Goal: Navigation & Orientation: Find specific page/section

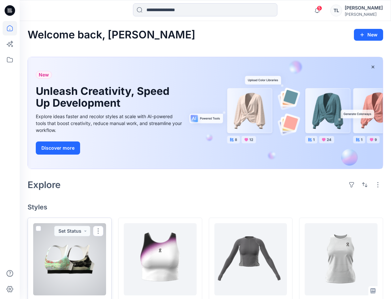
click at [80, 250] on div at bounding box center [69, 259] width 73 height 72
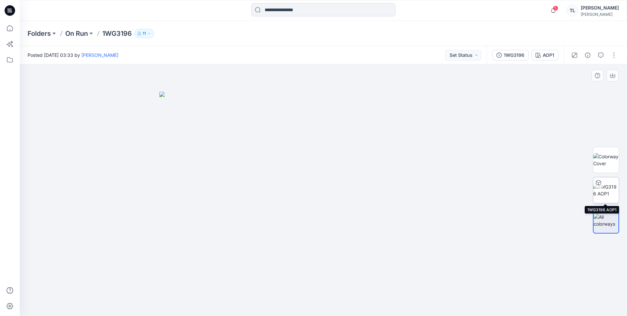
click at [390, 192] on img at bounding box center [606, 190] width 26 height 14
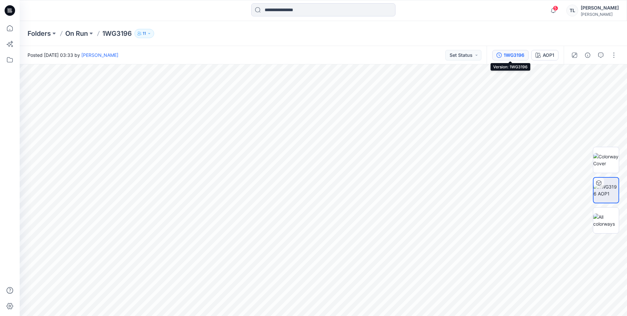
click at [390, 57] on div "1WG3196" at bounding box center [514, 55] width 21 height 7
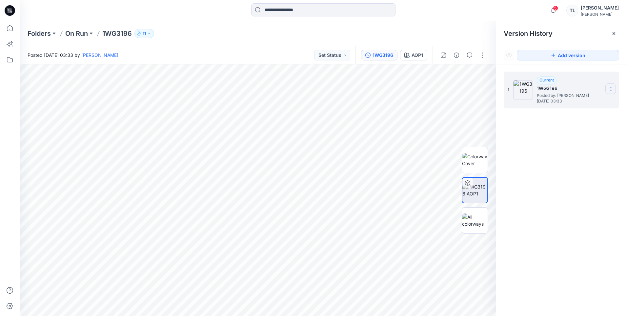
click at [390, 92] on icon at bounding box center [611, 88] width 5 height 5
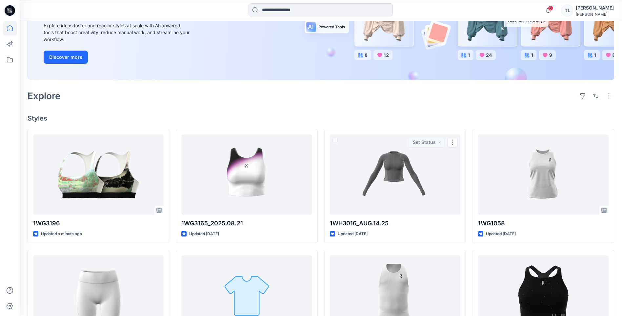
scroll to position [98, 0]
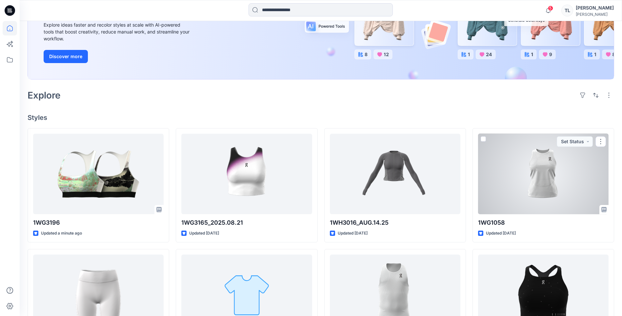
click at [390, 195] on div at bounding box center [543, 174] width 131 height 80
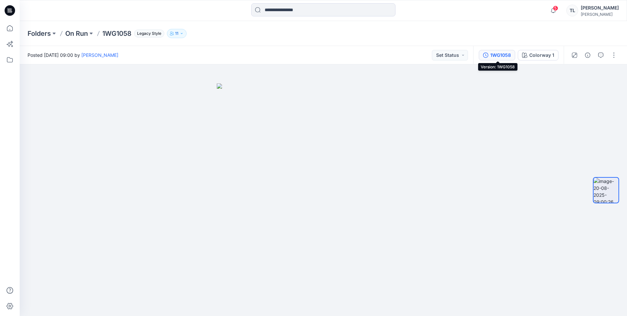
click at [390, 58] on div "1WG1058" at bounding box center [500, 55] width 21 height 7
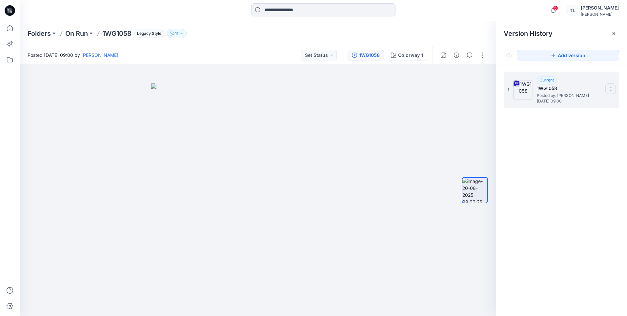
click at [390, 89] on icon at bounding box center [611, 88] width 5 height 5
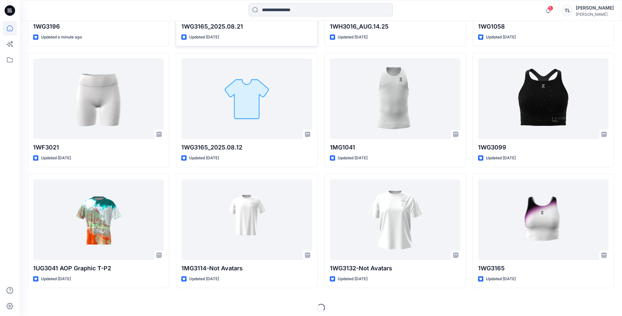
scroll to position [295, 0]
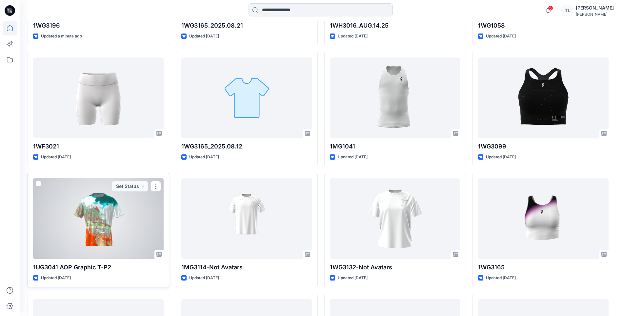
click at [108, 217] on div at bounding box center [98, 218] width 131 height 80
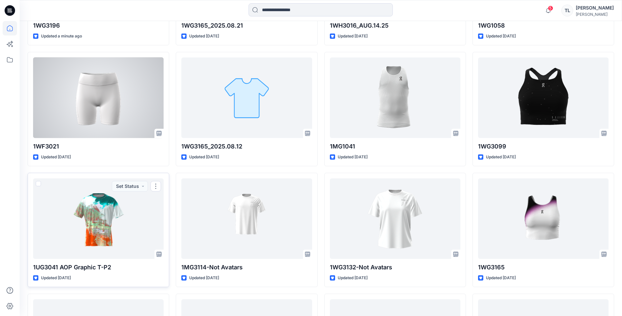
scroll to position [131, 0]
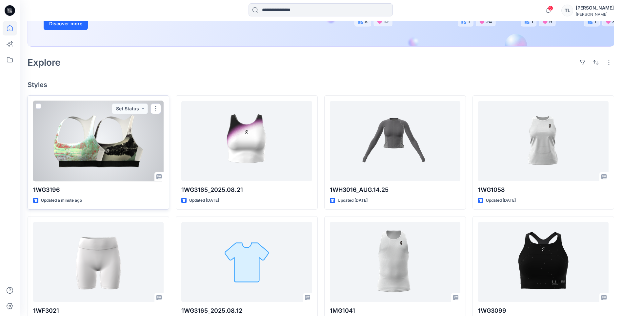
click at [131, 157] on div at bounding box center [98, 141] width 131 height 80
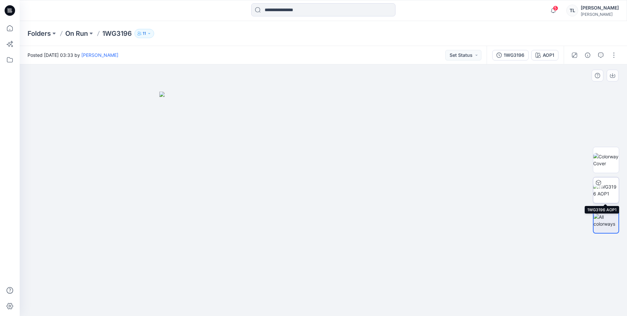
click at [390, 184] on img at bounding box center [606, 190] width 26 height 14
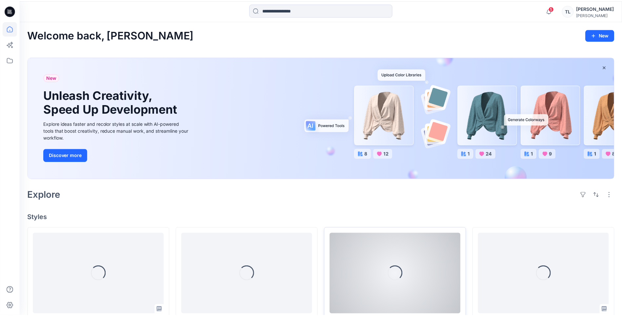
scroll to position [131, 0]
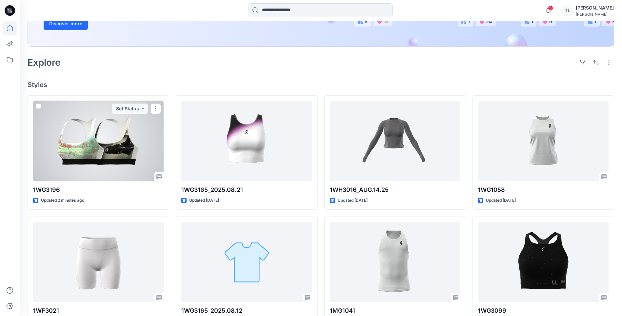
drag, startPoint x: 53, startPoint y: 142, endPoint x: 67, endPoint y: 143, distance: 13.5
click at [53, 142] on div at bounding box center [98, 141] width 131 height 80
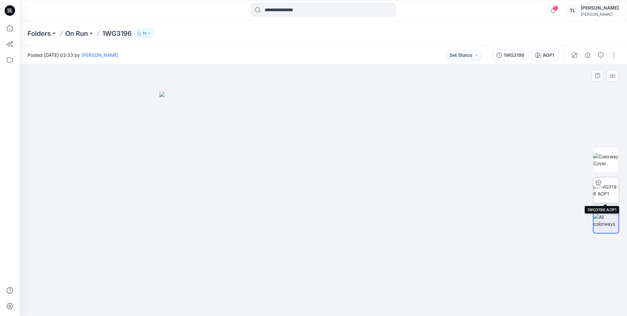
click at [390, 188] on img at bounding box center [606, 190] width 26 height 14
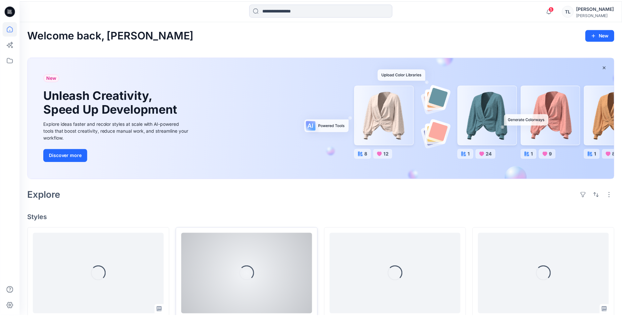
scroll to position [131, 0]
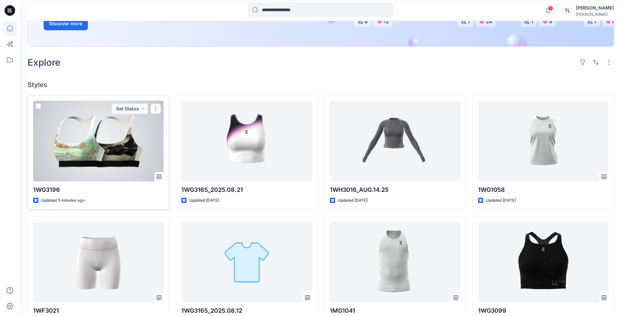
click at [74, 136] on div at bounding box center [98, 141] width 131 height 80
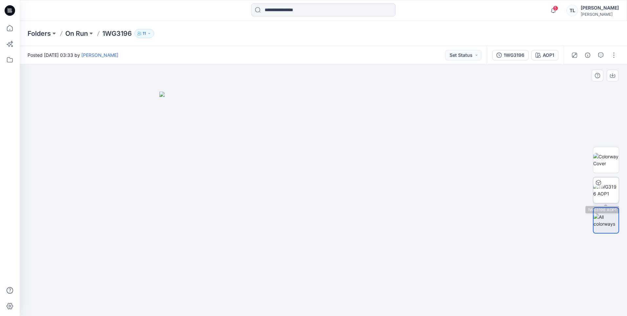
click at [390, 191] on img at bounding box center [606, 190] width 26 height 14
